Goal: Use online tool/utility: Utilize a website feature to perform a specific function

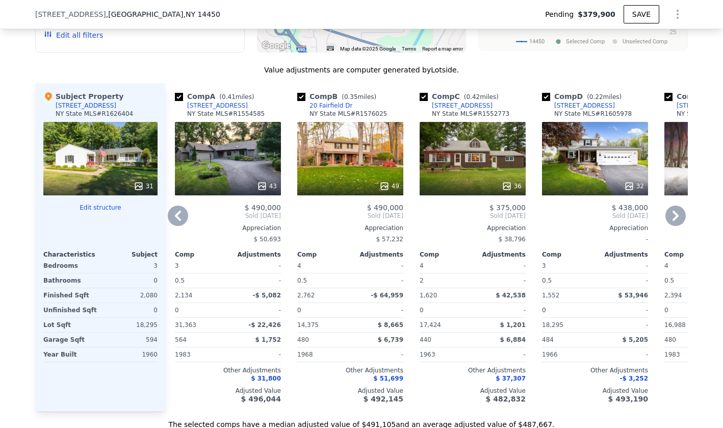
scroll to position [1010, 0]
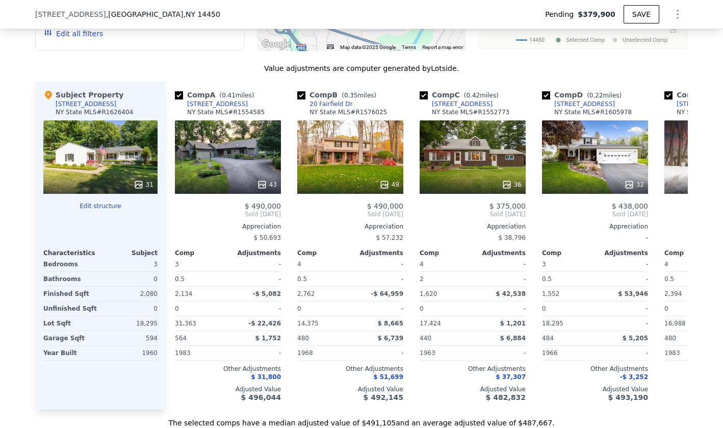
click at [93, 206] on button "Edit structure" at bounding box center [100, 206] width 114 height 8
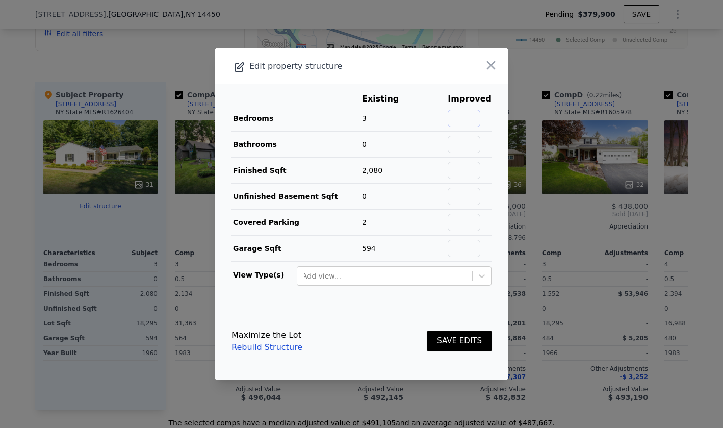
click at [470, 114] on input "text" at bounding box center [464, 118] width 33 height 17
type input "4"
click at [476, 141] on input "text" at bounding box center [464, 144] width 33 height 17
type input "2"
click at [369, 251] on span "594" at bounding box center [369, 248] width 14 height 8
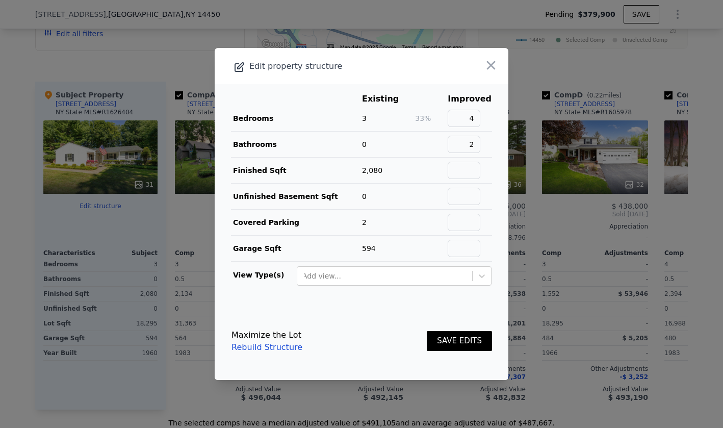
click at [375, 249] on span "594" at bounding box center [369, 248] width 14 height 8
click at [467, 251] on input "text" at bounding box center [464, 248] width 33 height 17
type input "-594"
click at [397, 319] on footer "Maximize the Lot Rebuild Structure SAVE EDITS" at bounding box center [362, 341] width 294 height 78
click at [450, 345] on button "SAVE EDITS" at bounding box center [459, 341] width 65 height 20
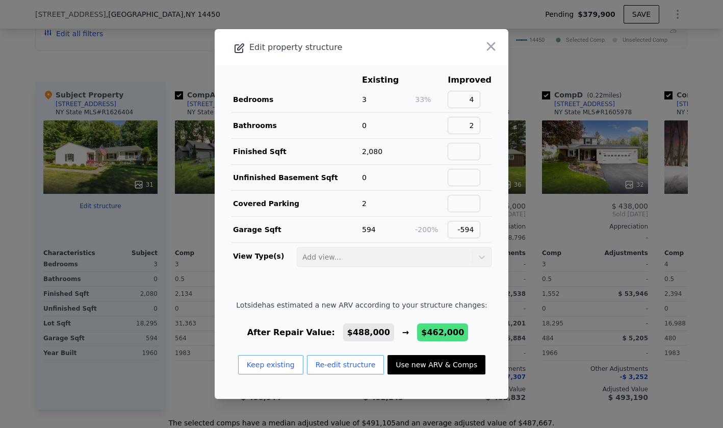
click at [415, 363] on button "Use new ARV & Comps" at bounding box center [437, 364] width 98 height 19
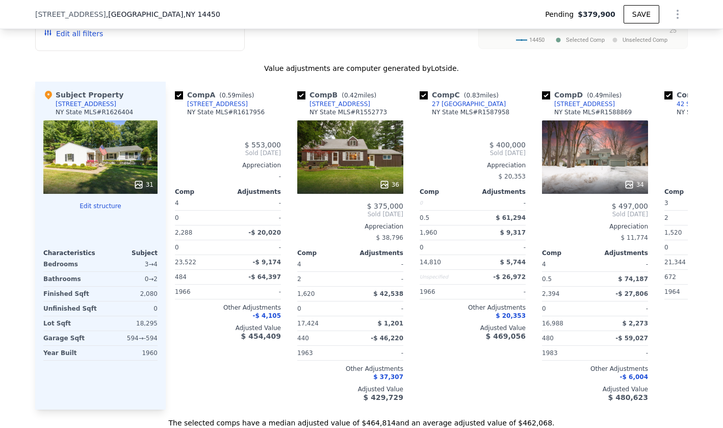
type input "$ 462,000"
type input "0"
type input "2"
type input "1520"
type input "2465"
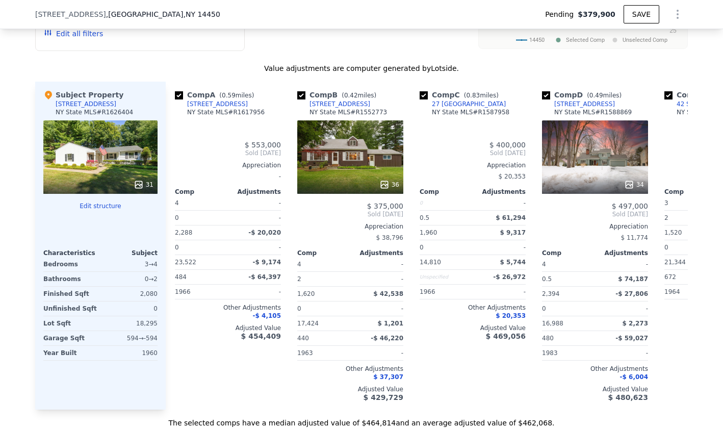
type input "14810"
type input "23522"
type input "$ 24,784"
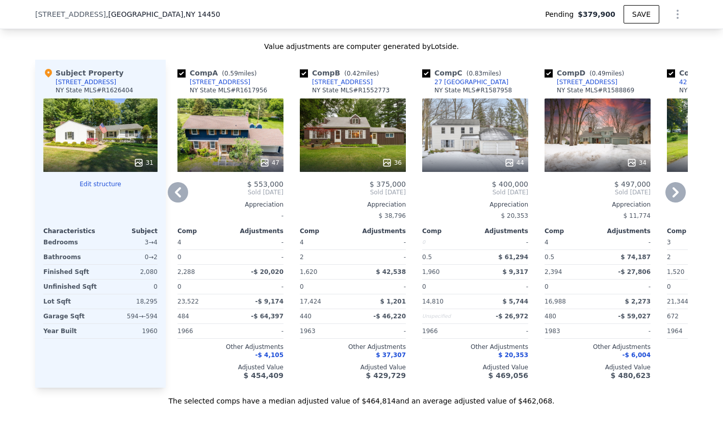
scroll to position [1032, 0]
click at [106, 183] on button "Edit structure" at bounding box center [100, 184] width 114 height 8
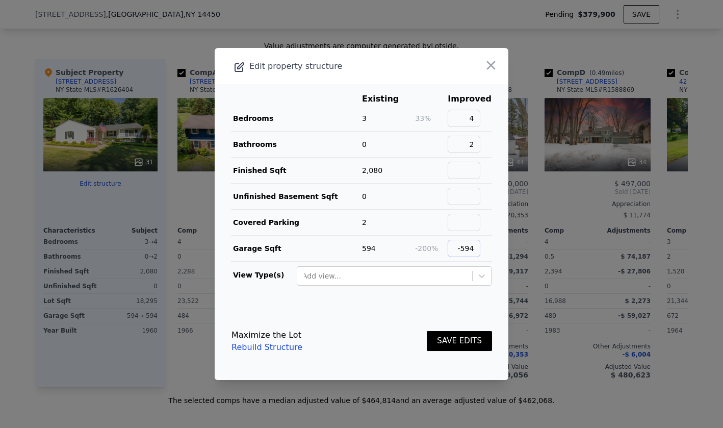
click at [481, 254] on input "-594" at bounding box center [464, 248] width 33 height 17
type input "-"
click at [264, 349] on link "Rebuild Structure" at bounding box center [267, 347] width 71 height 12
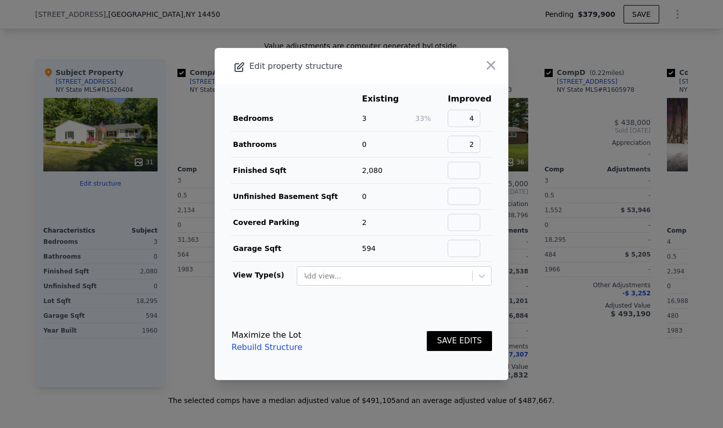
type input "$ 488,000"
type input "3"
type input "0.5"
type input "2.5"
type input "1525"
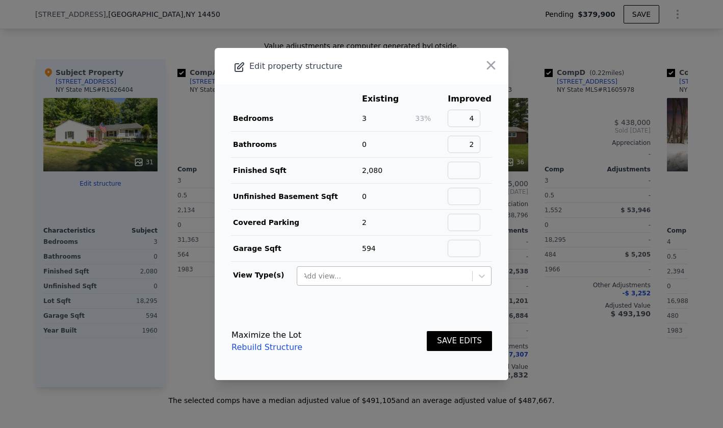
type input "2877"
type input "14375"
type input "31363"
type input "$ 49,029"
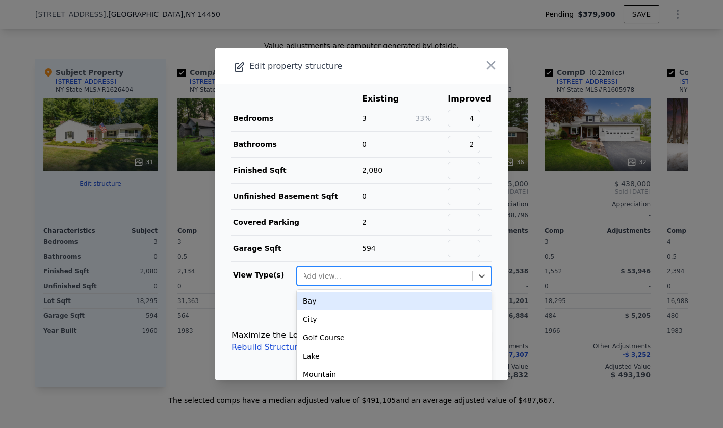
click at [374, 276] on div at bounding box center [384, 276] width 165 height 12
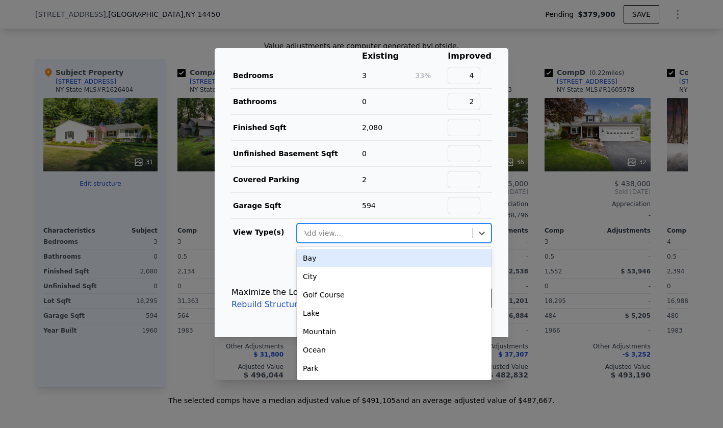
scroll to position [0, 0]
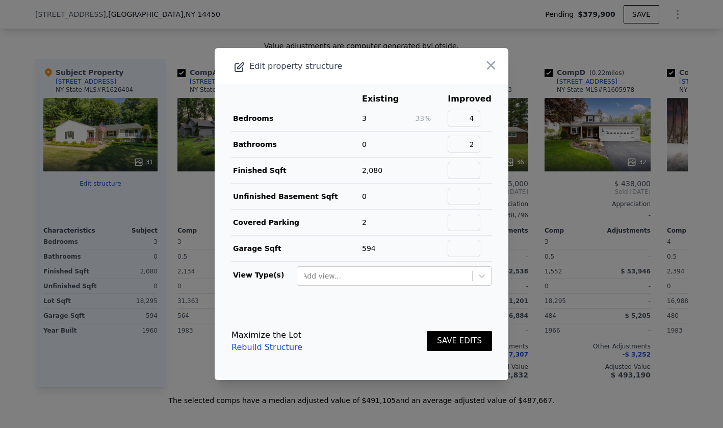
click at [307, 181] on tbody "Bedrooms 3 33% 4 Bathrooms 0 2 Finished Sqft 2,080 Unfinished Basement Sqft 0 C…" at bounding box center [361, 184] width 261 height 156
click at [451, 339] on button "SAVE EDITS" at bounding box center [459, 341] width 65 height 20
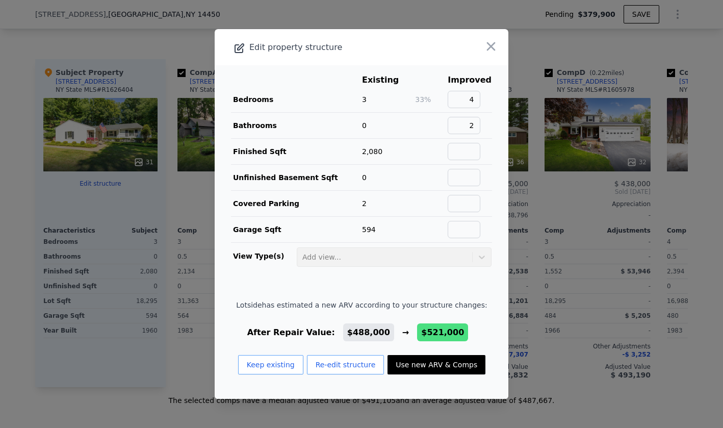
click at [434, 364] on button "Use new ARV & Comps" at bounding box center [437, 364] width 98 height 19
checkbox input "true"
type input "$ 521,000"
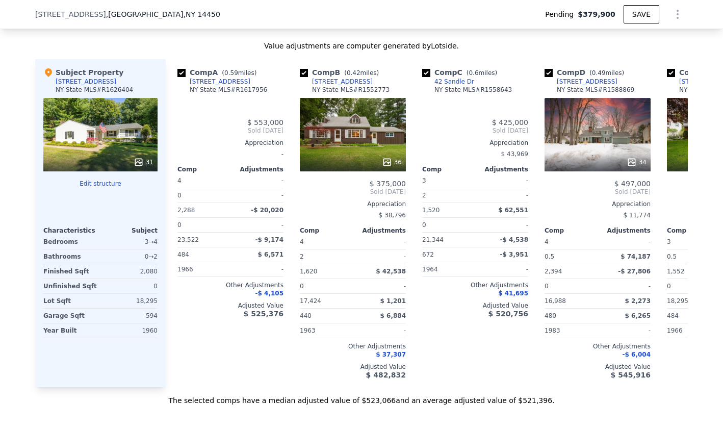
type input "0"
type input "1520"
type input "2634"
type input "15682"
type input "23522"
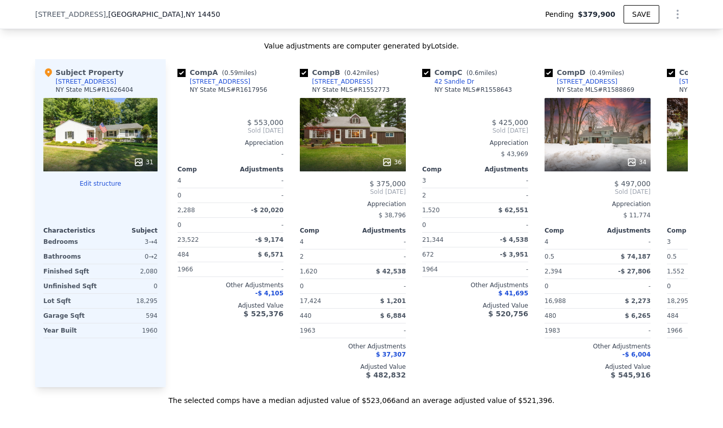
type input "$ 79,801"
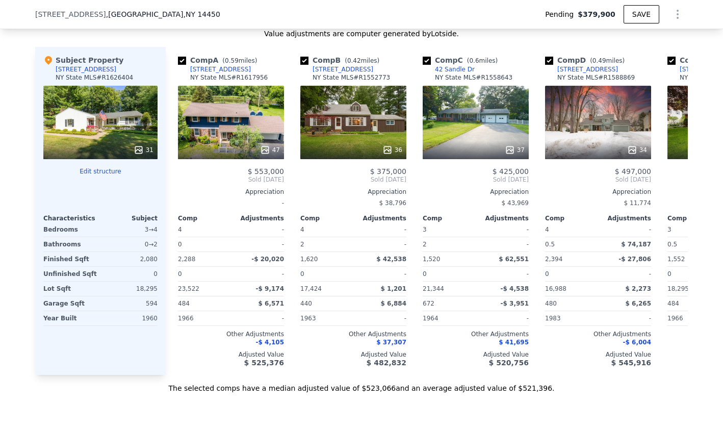
scroll to position [1043, 0]
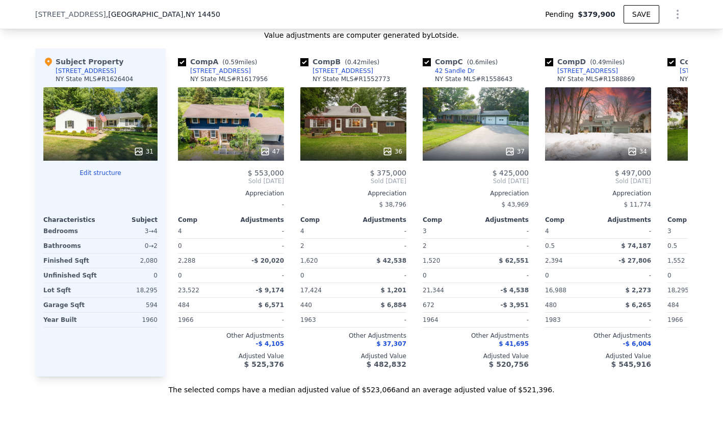
click at [112, 177] on div at bounding box center [100, 181] width 114 height 8
click at [112, 175] on button "Edit structure" at bounding box center [100, 173] width 114 height 8
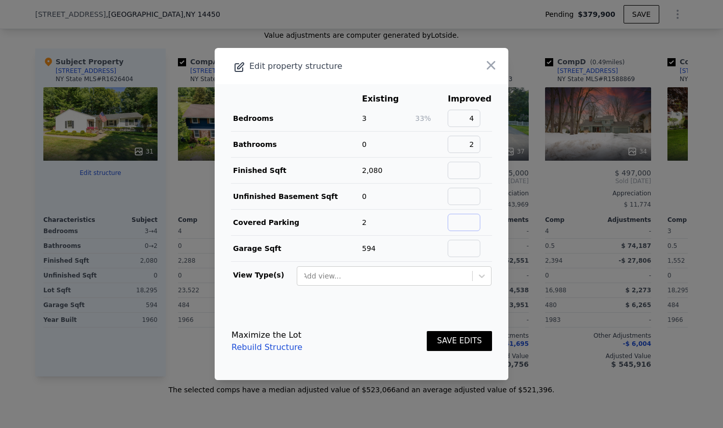
click at [471, 231] on input "text" at bounding box center [464, 222] width 33 height 17
type input "-2"
click at [471, 249] on input "text" at bounding box center [464, 248] width 33 height 17
type input "-594"
click at [420, 317] on footer "Maximize the Lot Rebuild Structure SAVE EDITS" at bounding box center [362, 341] width 294 height 78
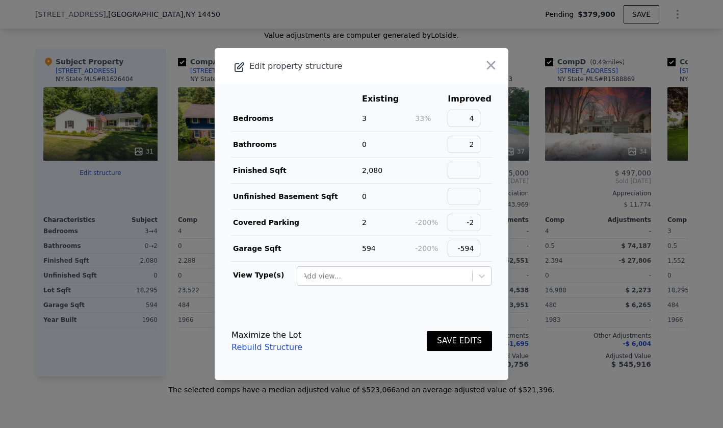
click at [458, 347] on button "SAVE EDITS" at bounding box center [459, 341] width 65 height 20
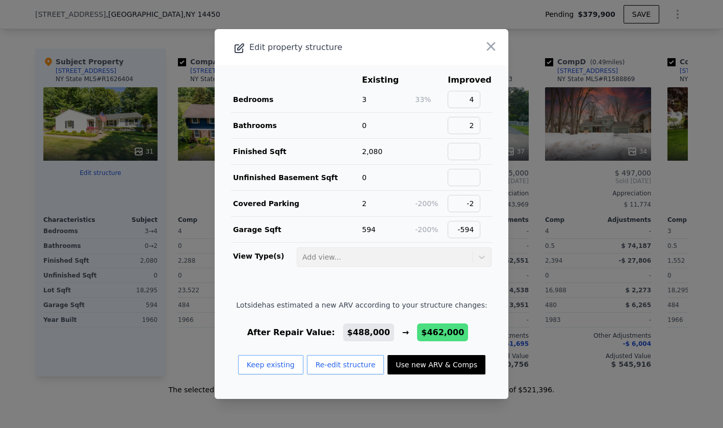
click at [453, 367] on button "Use new ARV & Comps" at bounding box center [437, 364] width 98 height 19
checkbox input "false"
type input "$ 462,000"
checkbox input "true"
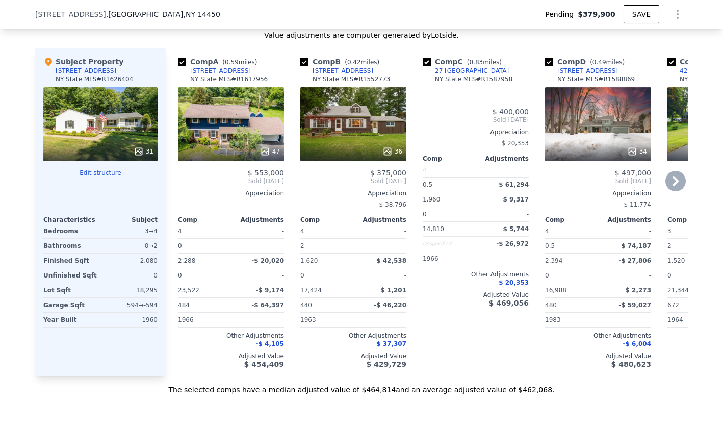
type input "2"
type input "2465"
type input "14810"
type input "$ 24,784"
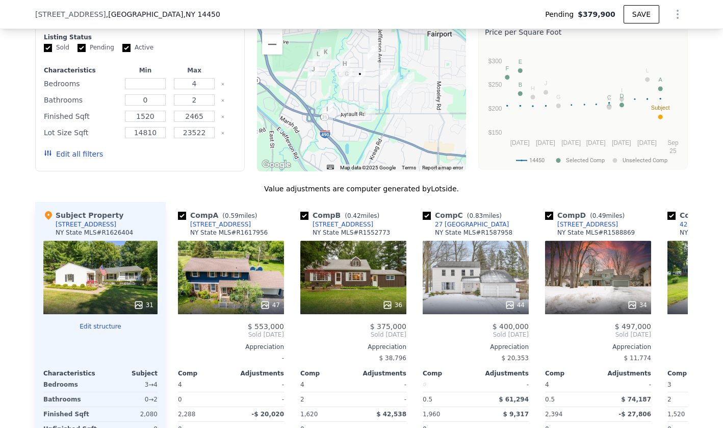
scroll to position [876, 0]
